Goal: Task Accomplishment & Management: Manage account settings

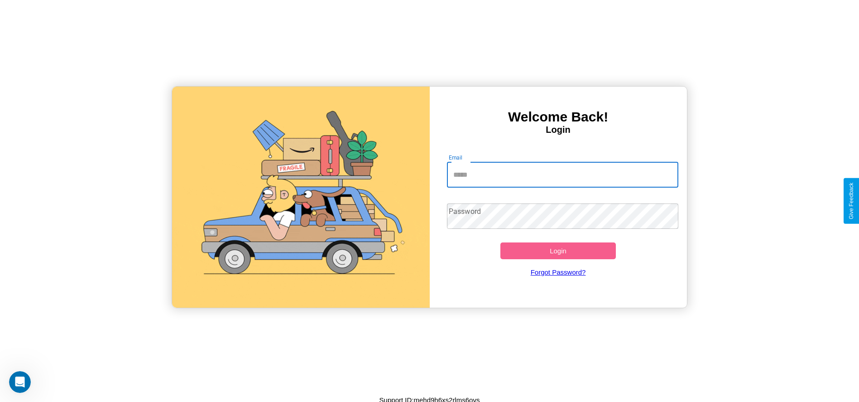
click at [562, 174] on input "Email" at bounding box center [562, 174] width 231 height 25
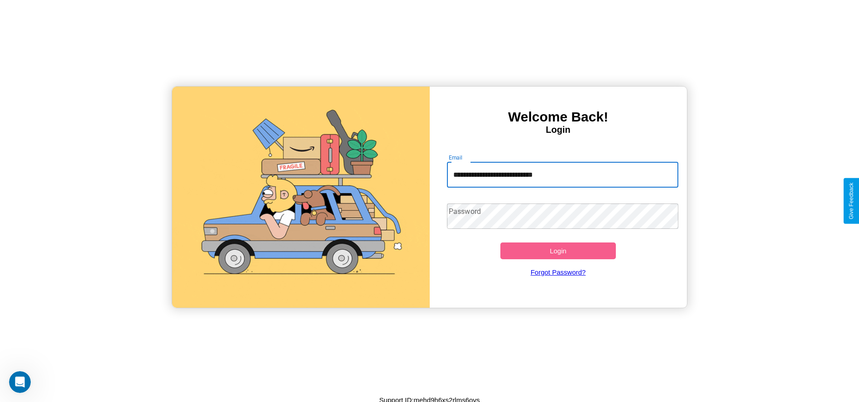
type input "**********"
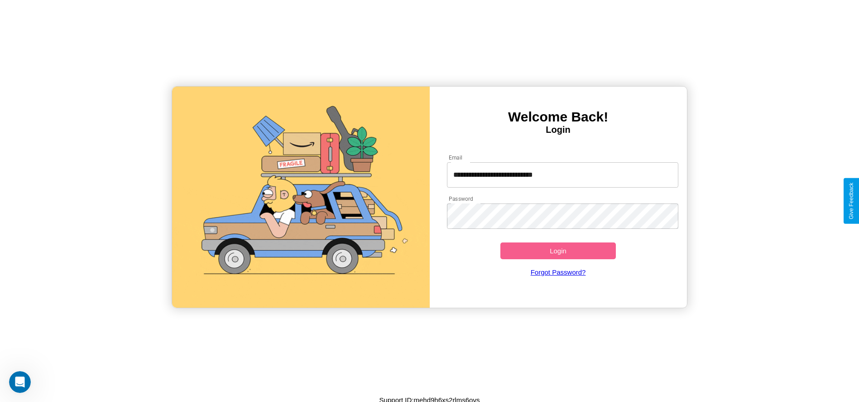
click at [558, 250] on button "Login" at bounding box center [558, 250] width 116 height 17
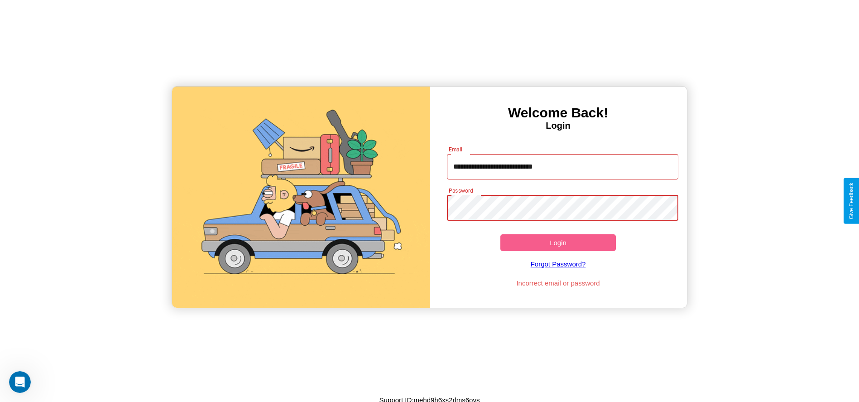
click at [558, 242] on button "Login" at bounding box center [558, 242] width 116 height 17
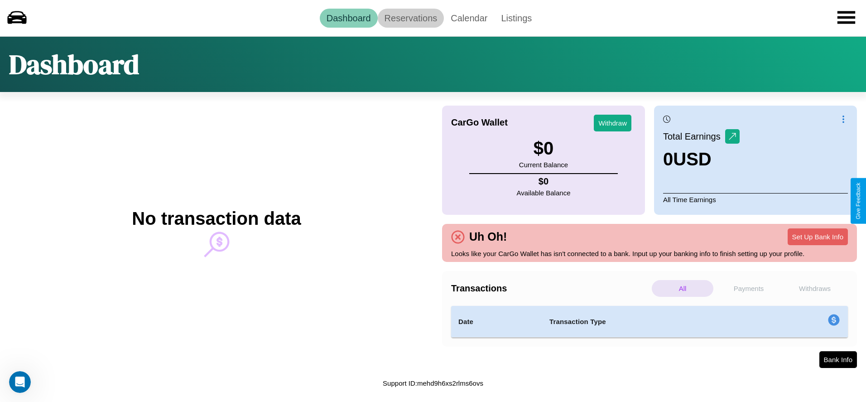
click at [410, 18] on link "Reservations" at bounding box center [411, 18] width 67 height 19
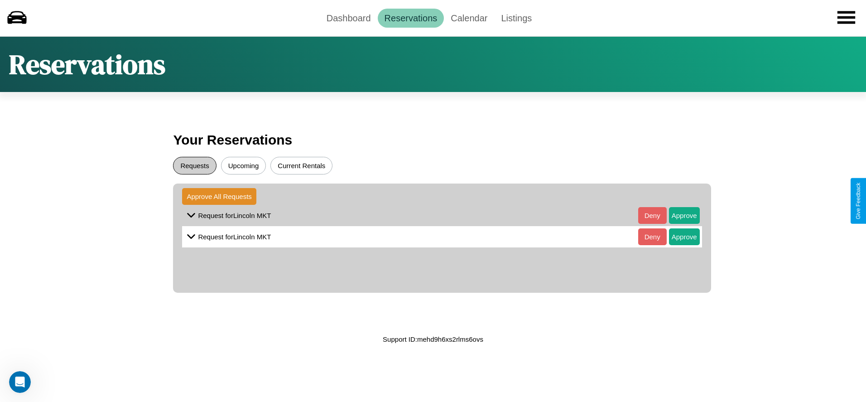
click at [195, 165] on button "Requests" at bounding box center [194, 166] width 43 height 18
click at [677, 215] on button "Approve" at bounding box center [684, 215] width 31 height 17
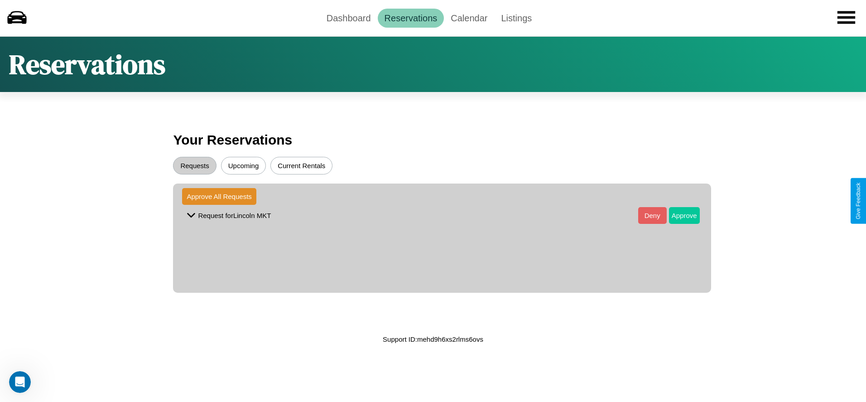
click at [677, 215] on button "Approve" at bounding box center [684, 215] width 31 height 17
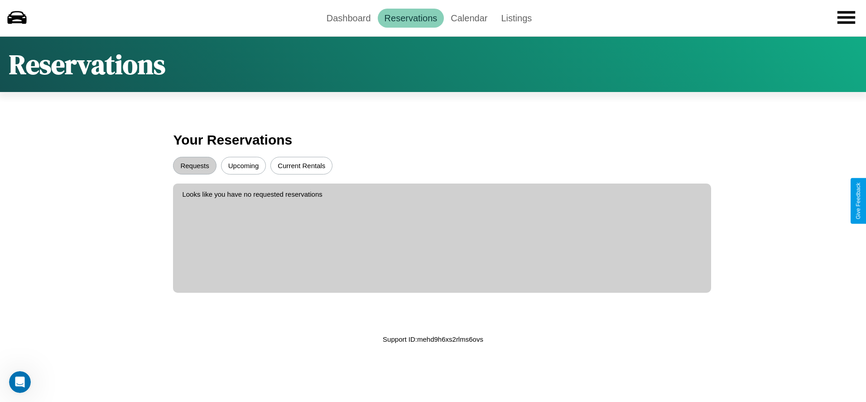
click at [243, 165] on button "Upcoming" at bounding box center [243, 166] width 45 height 18
